Goal: Entertainment & Leisure: Browse casually

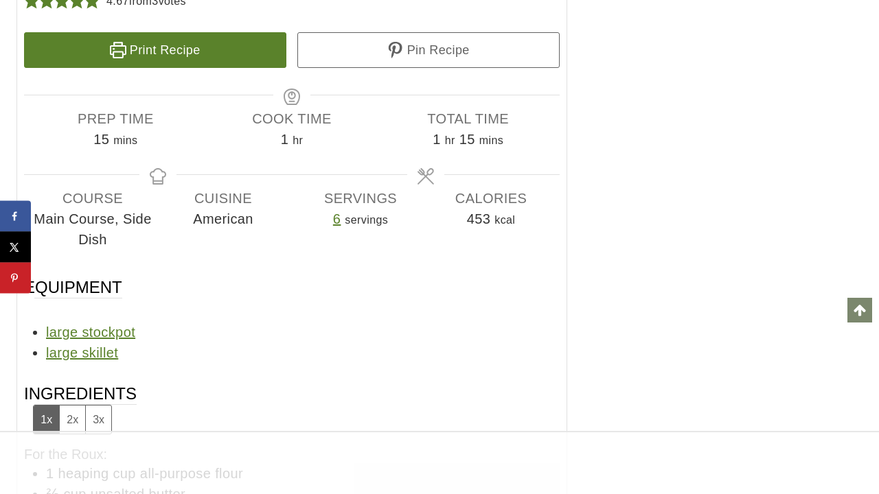
scroll to position [9529, 0]
